Goal: Navigation & Orientation: Locate item on page

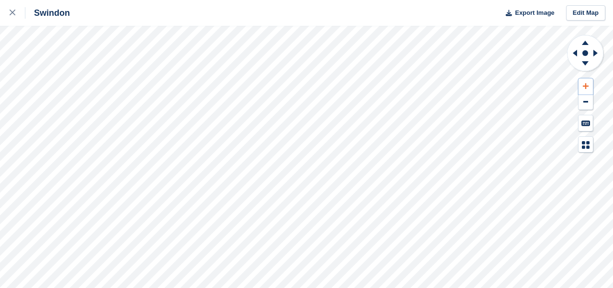
click at [585, 87] on icon at bounding box center [586, 86] width 6 height 7
click at [575, 52] on icon at bounding box center [575, 53] width 4 height 7
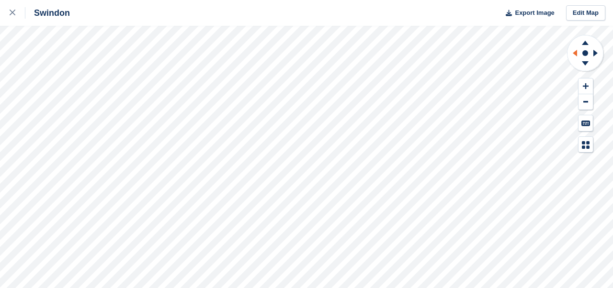
click at [575, 52] on icon at bounding box center [575, 53] width 4 height 7
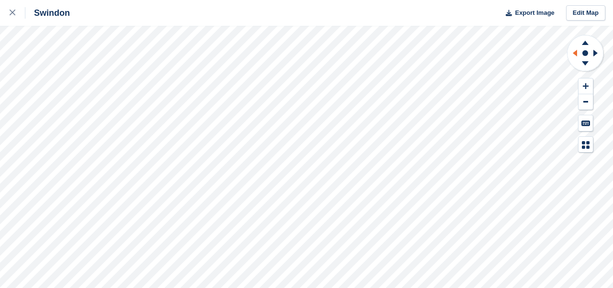
click at [575, 52] on icon at bounding box center [575, 53] width 4 height 7
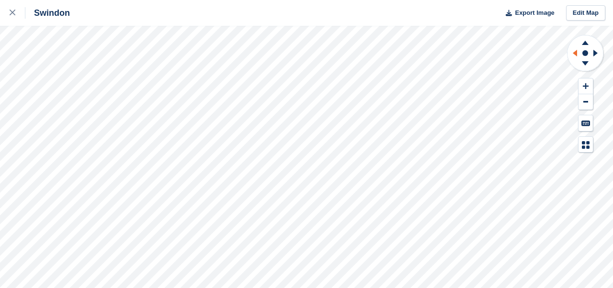
click at [575, 52] on icon at bounding box center [575, 53] width 4 height 7
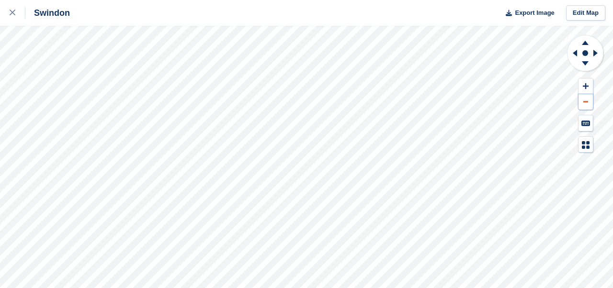
click at [586, 102] on icon at bounding box center [586, 101] width 5 height 1
